Goal: Transaction & Acquisition: Purchase product/service

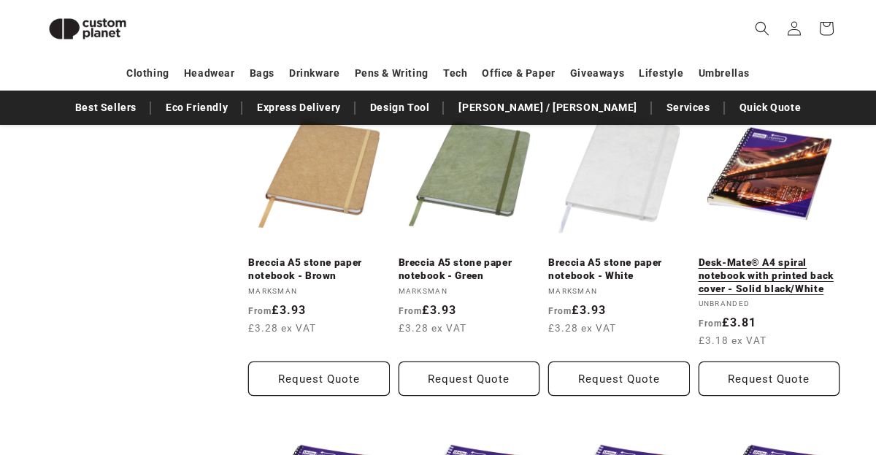
scroll to position [1138, 0]
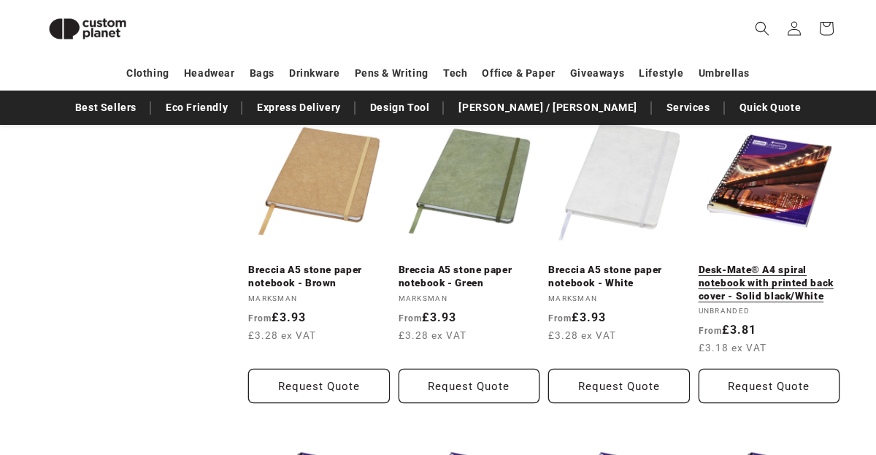
click at [715, 287] on link "Desk-Mate® A4 spiral notebook with printed back cover - Solid black/White" at bounding box center [770, 283] width 142 height 39
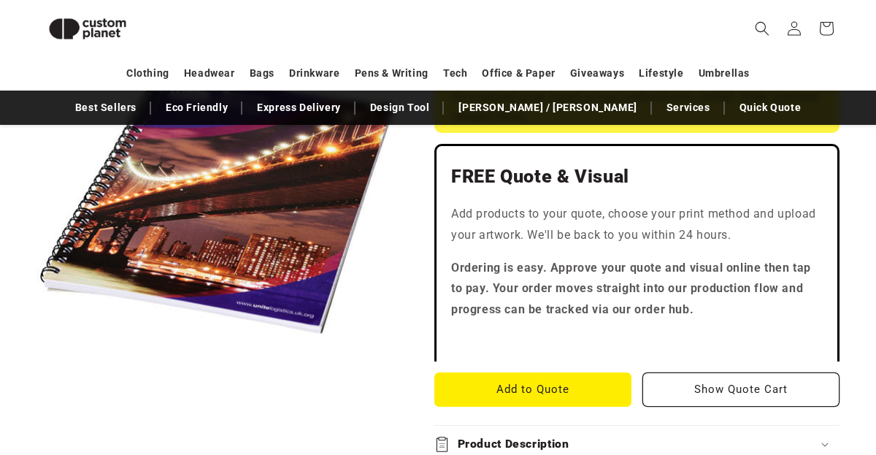
scroll to position [421, 0]
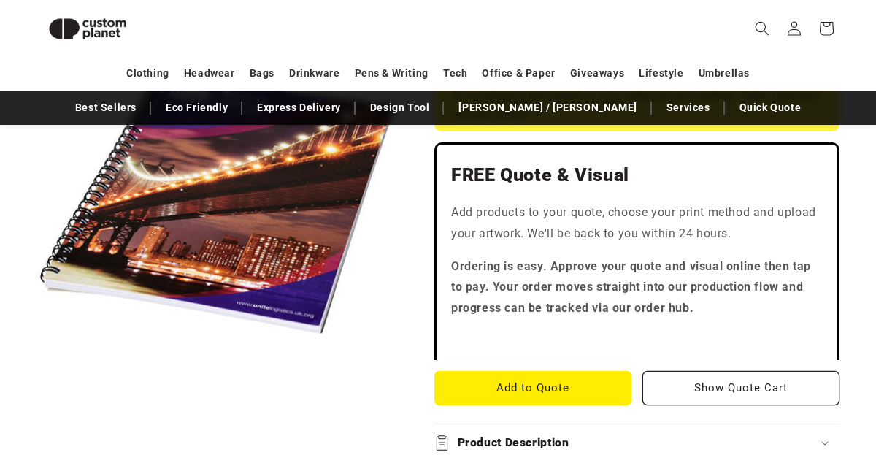
click at [37, 383] on button "Open media 1 in modal" at bounding box center [37, 383] width 0 height 0
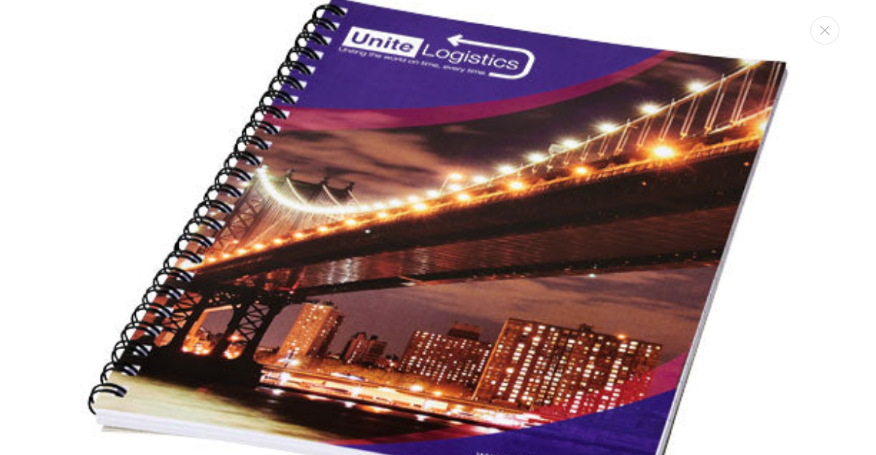
scroll to position [286, 0]
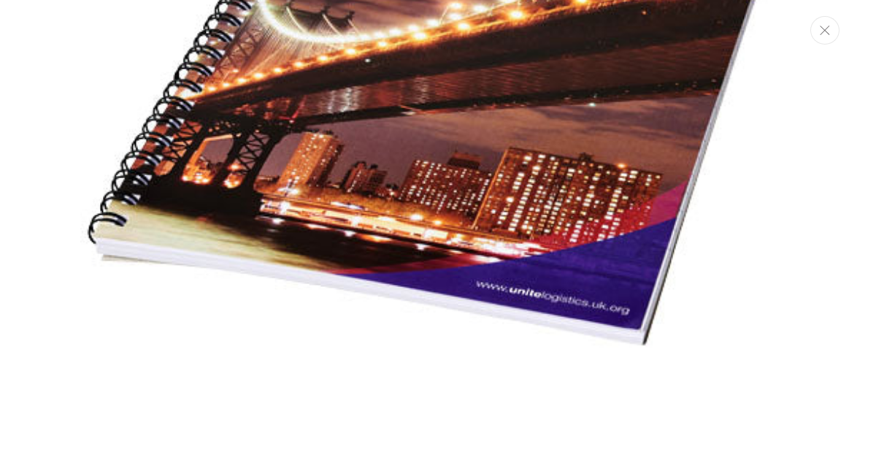
click at [825, 39] on button "Close" at bounding box center [825, 30] width 29 height 28
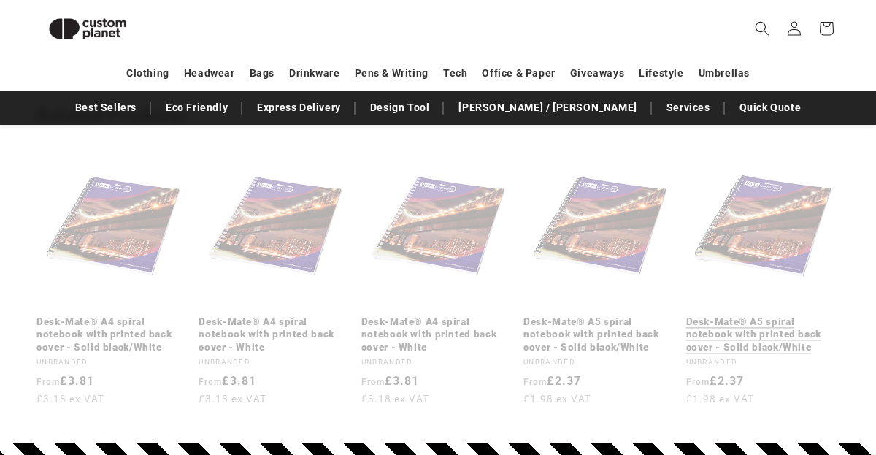
scroll to position [2344, 0]
